Goal: Task Accomplishment & Management: Manage account settings

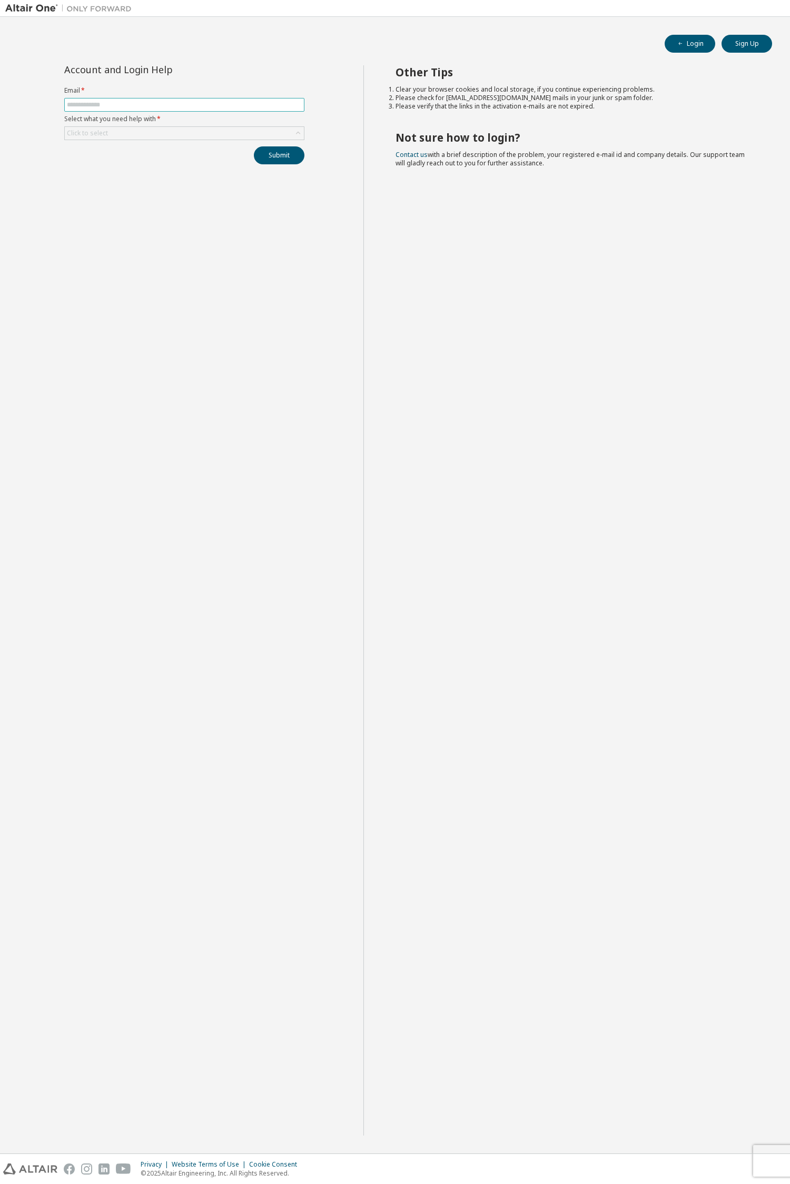
click at [82, 108] on input "text" at bounding box center [184, 105] width 235 height 8
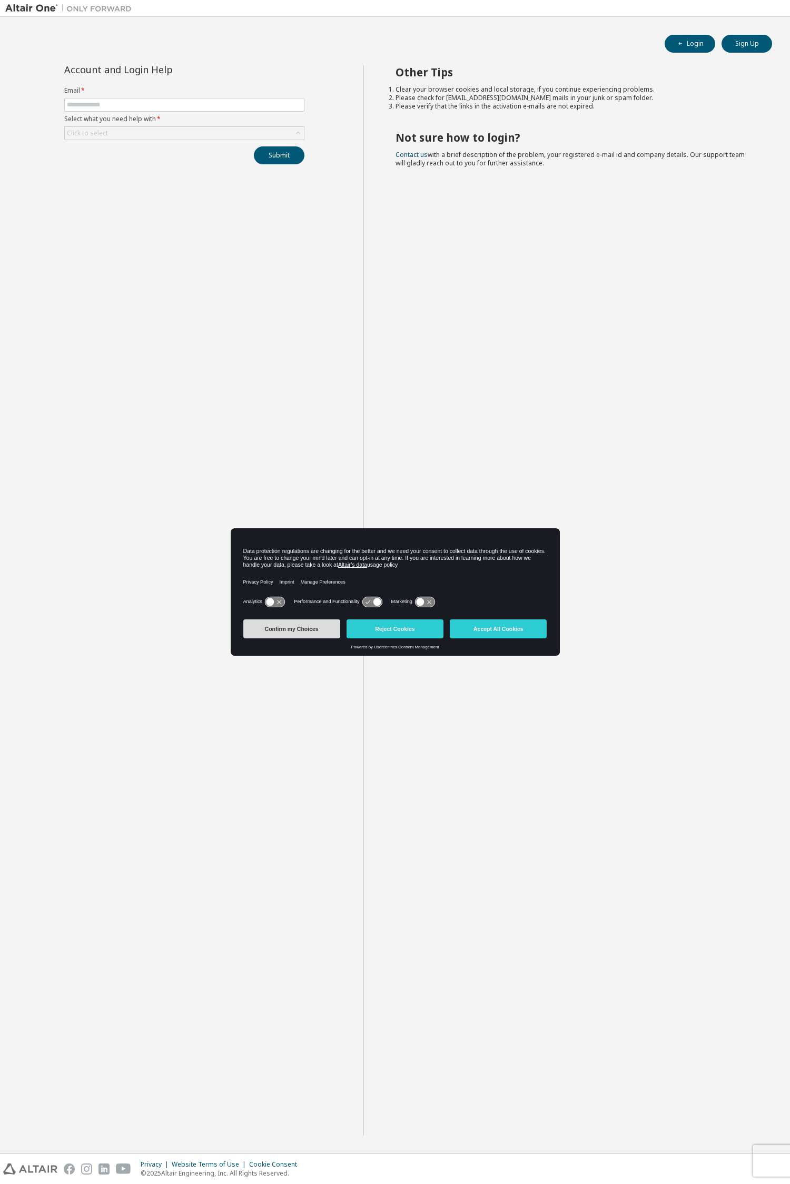
click at [309, 630] on button "Confirm my Choices" at bounding box center [291, 628] width 97 height 19
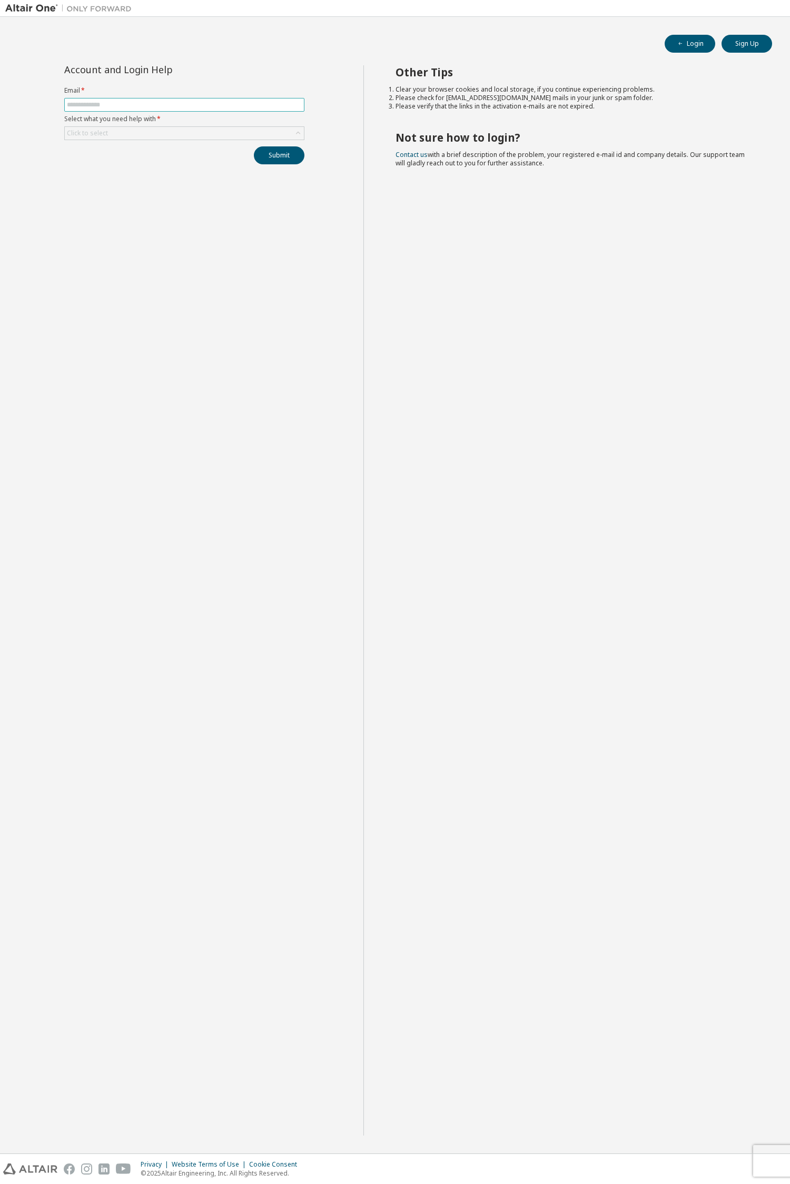
click at [105, 101] on input "text" at bounding box center [184, 105] width 235 height 8
type input "**********"
click at [141, 439] on div "**********" at bounding box center [184, 600] width 358 height 1070
click at [290, 162] on button "Submit" at bounding box center [279, 155] width 51 height 18
click at [124, 158] on div "Click to select" at bounding box center [184, 158] width 239 height 13
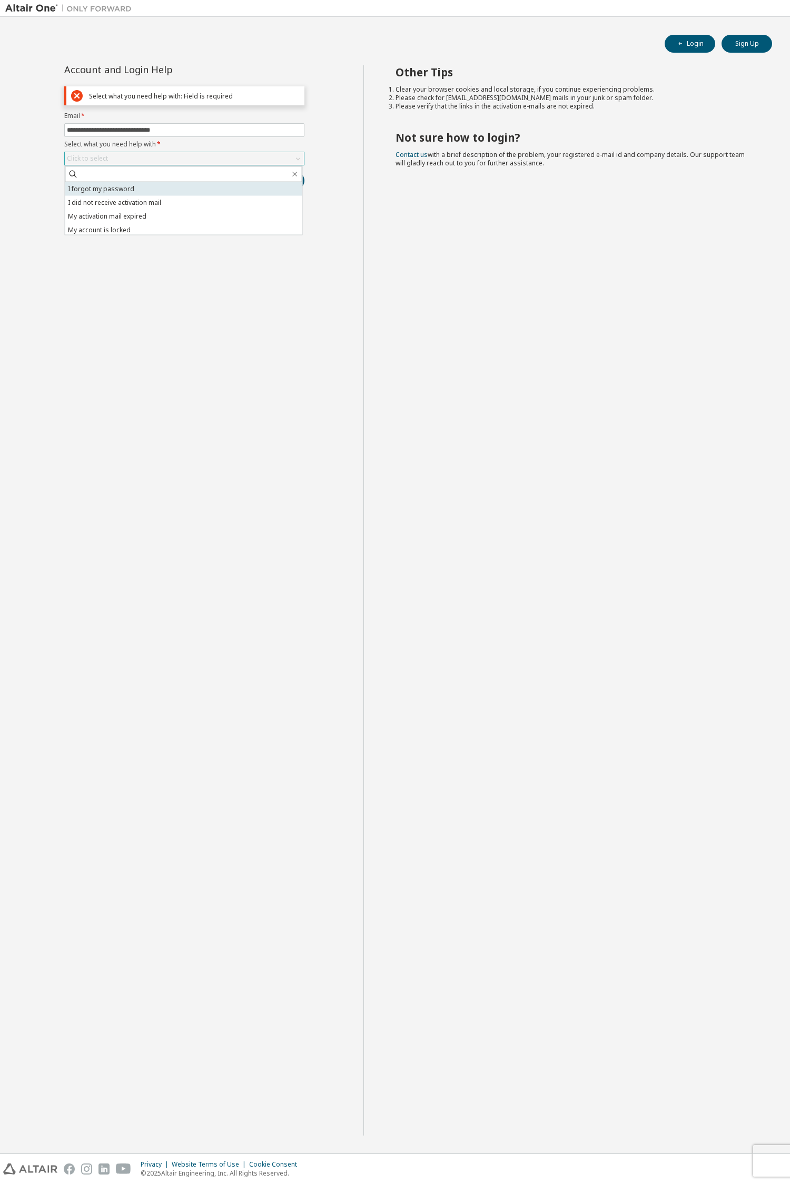
click at [130, 191] on li "I forgot my password" at bounding box center [183, 189] width 237 height 14
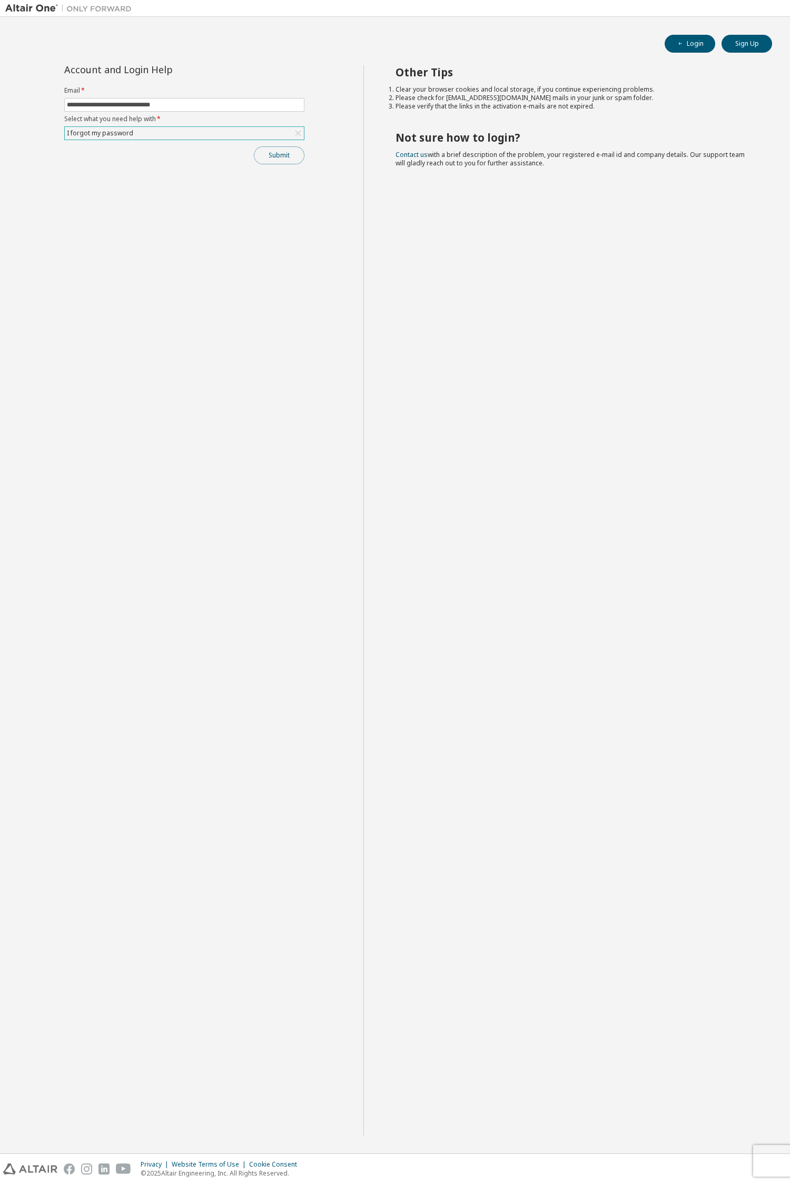
click at [291, 156] on button "Submit" at bounding box center [279, 155] width 51 height 18
click at [285, 160] on button "Submit" at bounding box center [279, 155] width 51 height 18
click at [87, 101] on input "text" at bounding box center [184, 105] width 235 height 8
click at [104, 103] on input "text" at bounding box center [184, 105] width 235 height 8
click at [92, 102] on input "text" at bounding box center [184, 105] width 235 height 8
